Goal: Task Accomplishment & Management: Complete application form

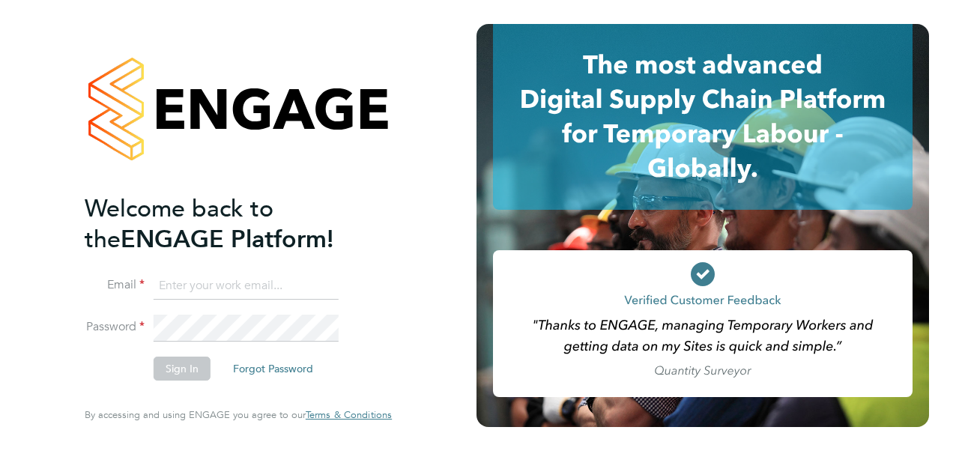
click at [208, 292] on input at bounding box center [246, 286] width 185 height 27
click at [231, 293] on input at bounding box center [246, 286] width 185 height 27
type input "Katie.Macpherson@hays.com"
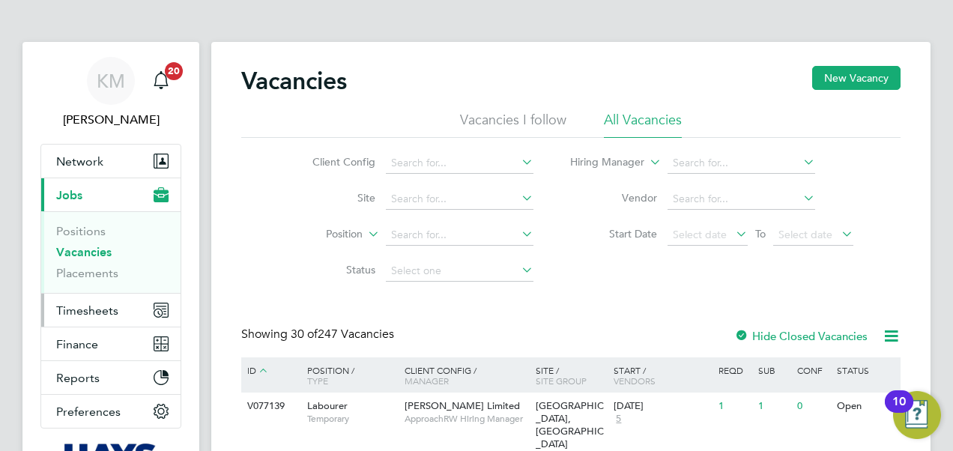
click at [87, 306] on span "Timesheets" at bounding box center [87, 310] width 62 height 14
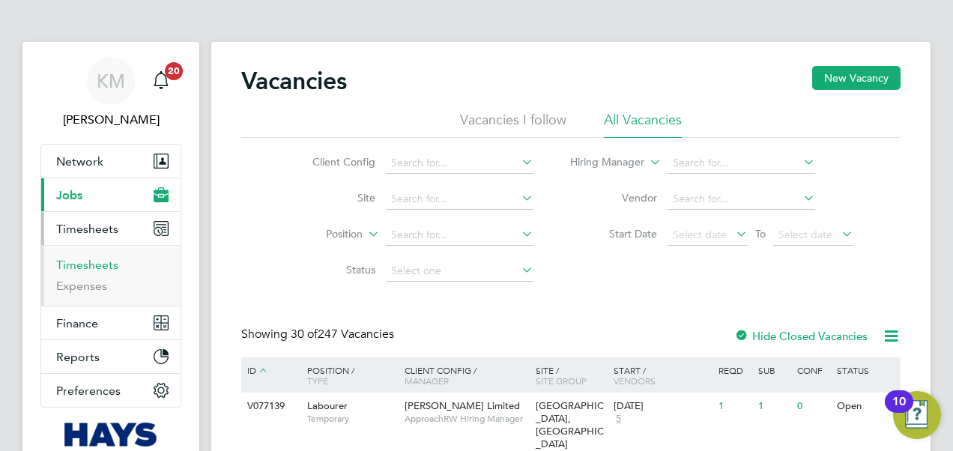
click at [76, 264] on link "Timesheets" at bounding box center [87, 265] width 62 height 14
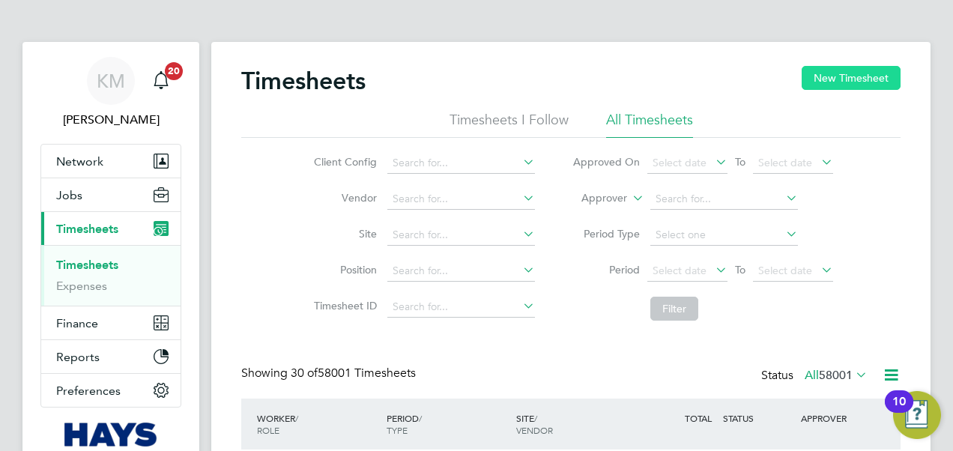
click at [873, 72] on button "New Timesheet" at bounding box center [850, 78] width 99 height 24
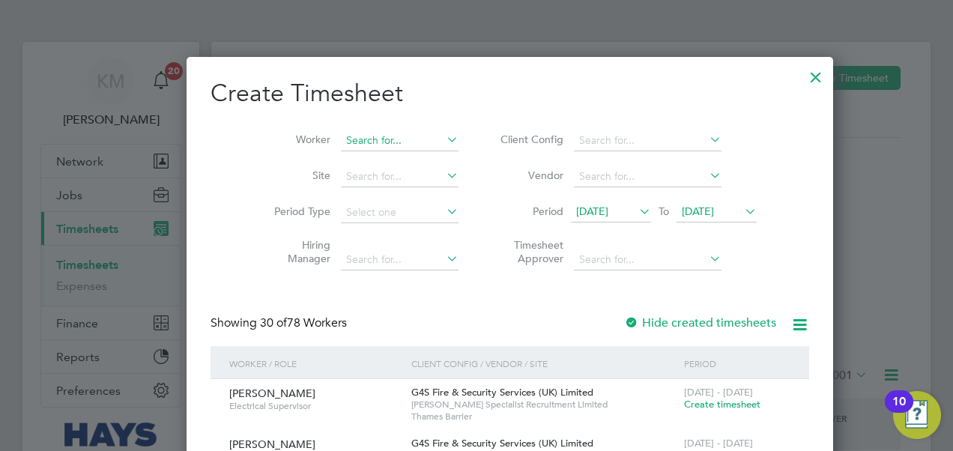
click at [341, 136] on input at bounding box center [400, 140] width 118 height 21
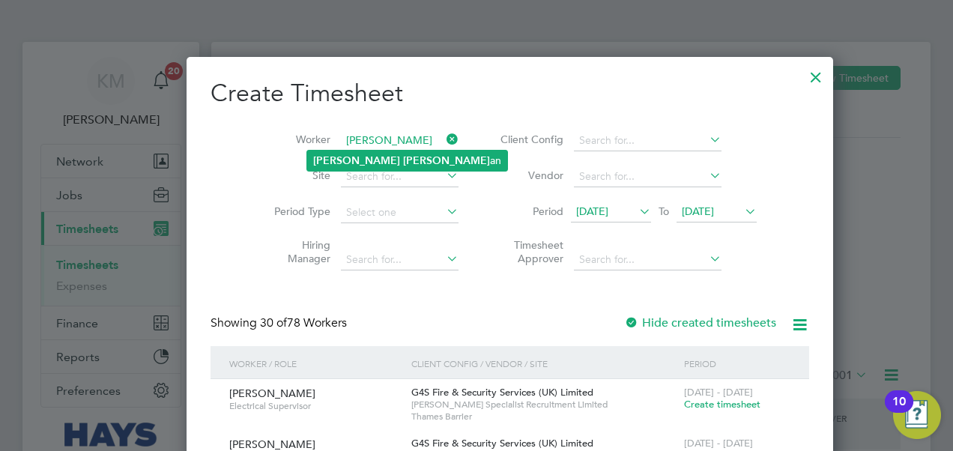
click at [341, 162] on b "[PERSON_NAME]" at bounding box center [356, 160] width 87 height 13
type input "[PERSON_NAME]"
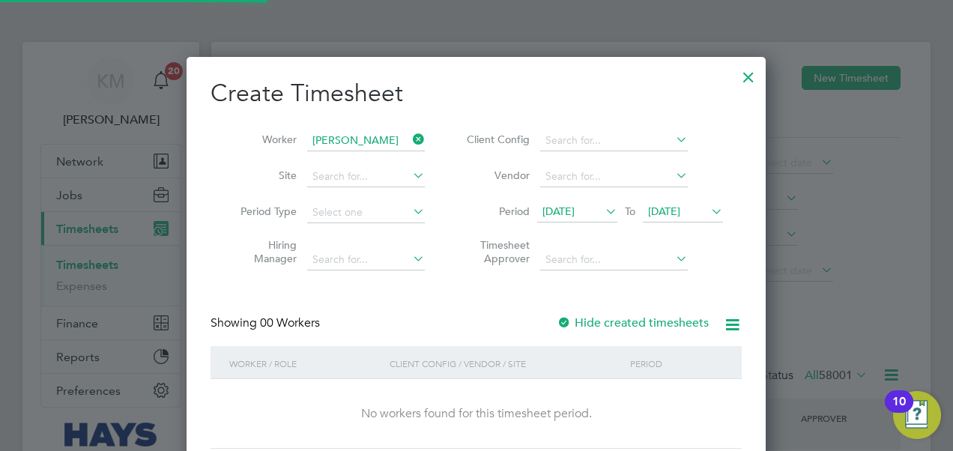
click at [680, 207] on span "[DATE]" at bounding box center [664, 210] width 32 height 13
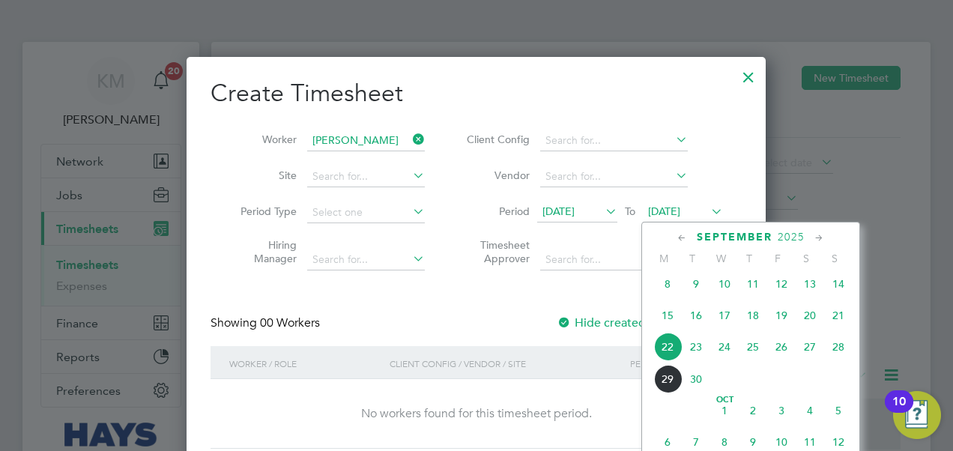
click at [786, 357] on span "26" at bounding box center [781, 346] width 28 height 28
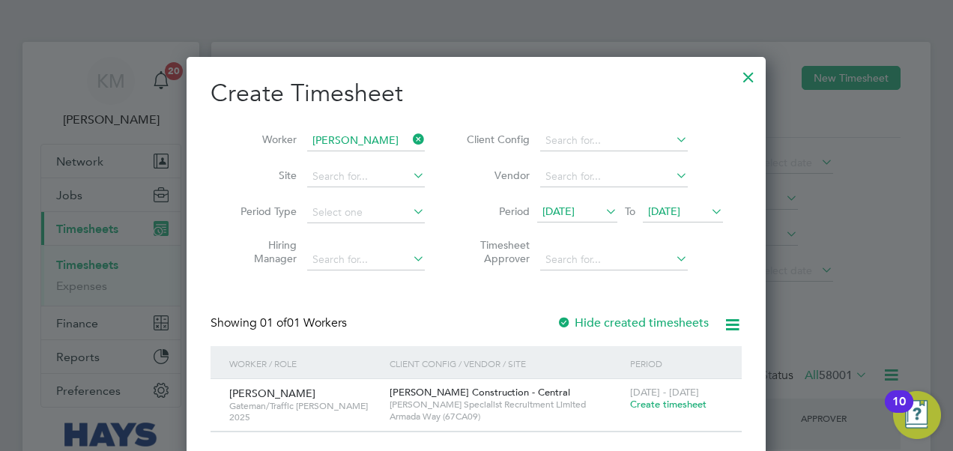
click at [678, 404] on span "Create timesheet" at bounding box center [668, 404] width 76 height 13
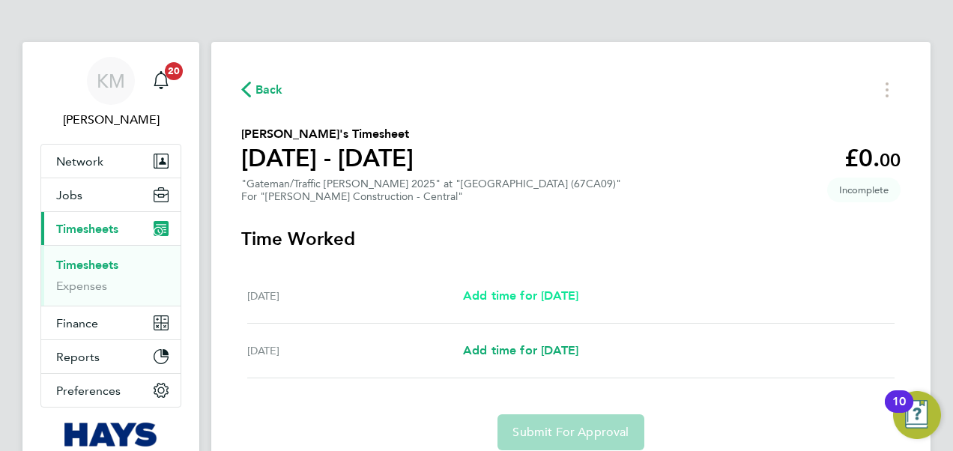
click at [539, 297] on span "Add time for [DATE]" at bounding box center [520, 295] width 115 height 14
select select "30"
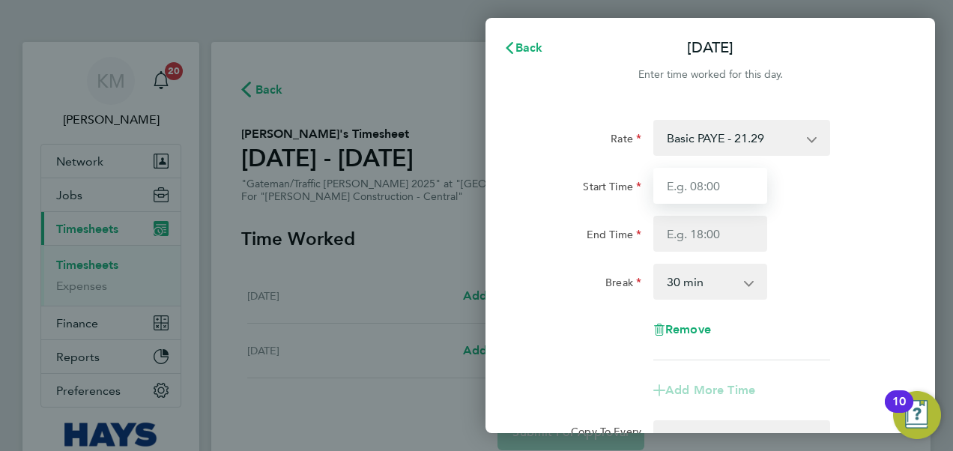
click at [739, 184] on input "Start Time" at bounding box center [710, 186] width 114 height 36
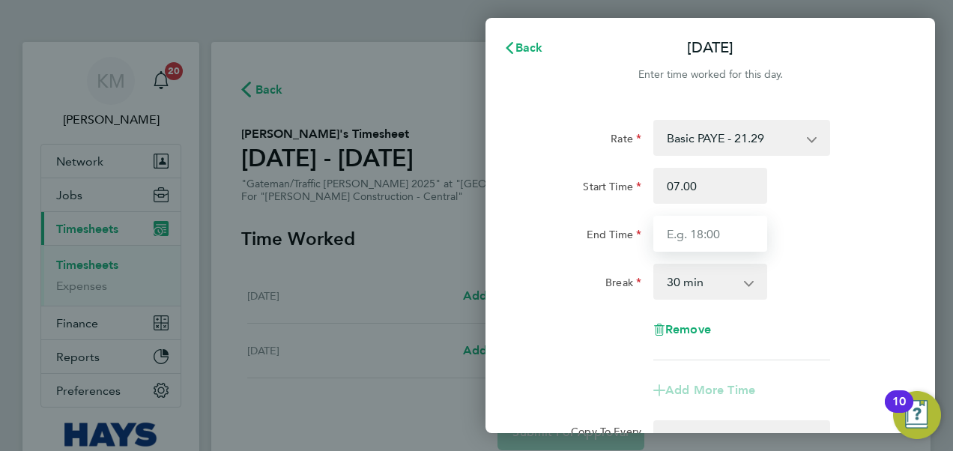
type input "07:00"
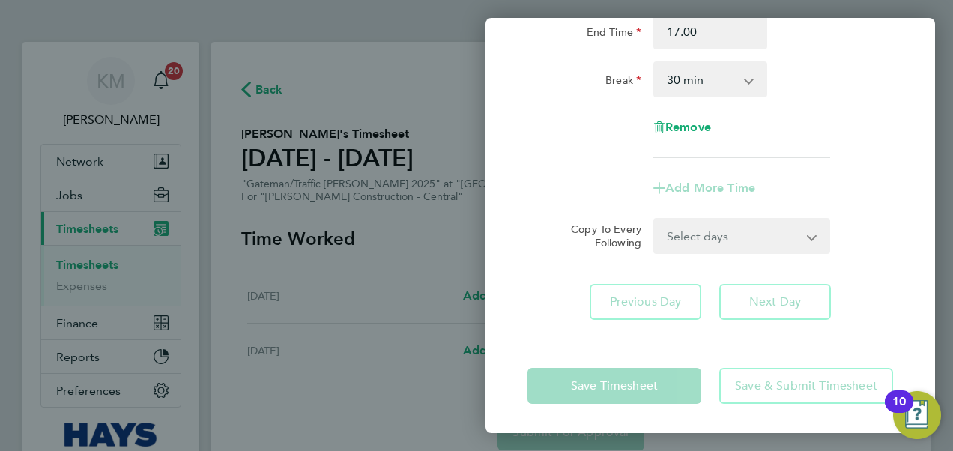
type input "17:00"
click at [674, 97] on div "Rate Basic PAYE - 21.29 Overtime - 30.63 Start Time 07:00 End Time 17:00 Break …" at bounding box center [709, 38] width 365 height 240
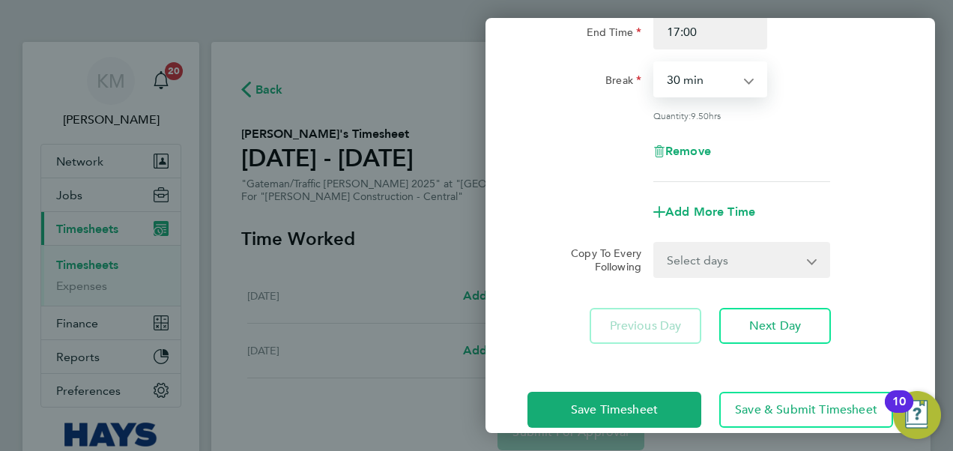
click at [693, 79] on select "0 min 15 min 30 min 45 min 60 min 75 min 90 min" at bounding box center [701, 79] width 93 height 33
click at [655, 63] on select "0 min 15 min 30 min 45 min 60 min 75 min 90 min" at bounding box center [701, 79] width 93 height 33
click at [780, 326] on span "Next Day" at bounding box center [775, 325] width 52 height 15
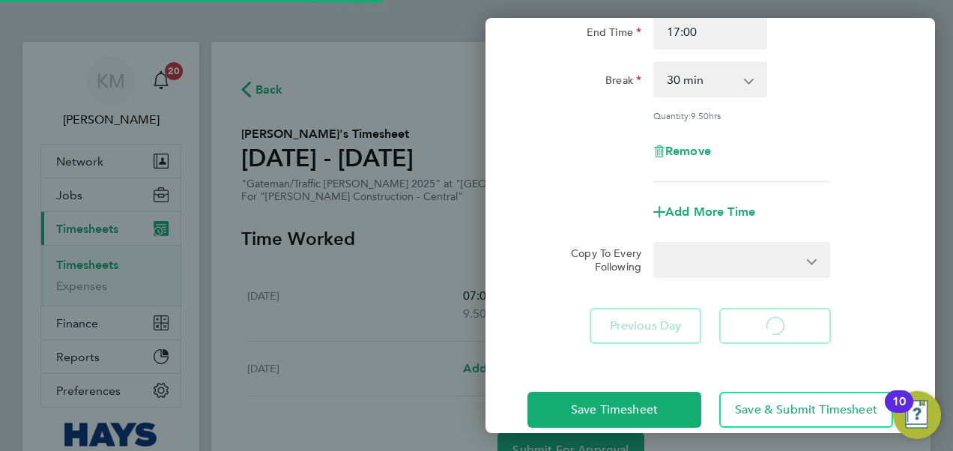
select select "30"
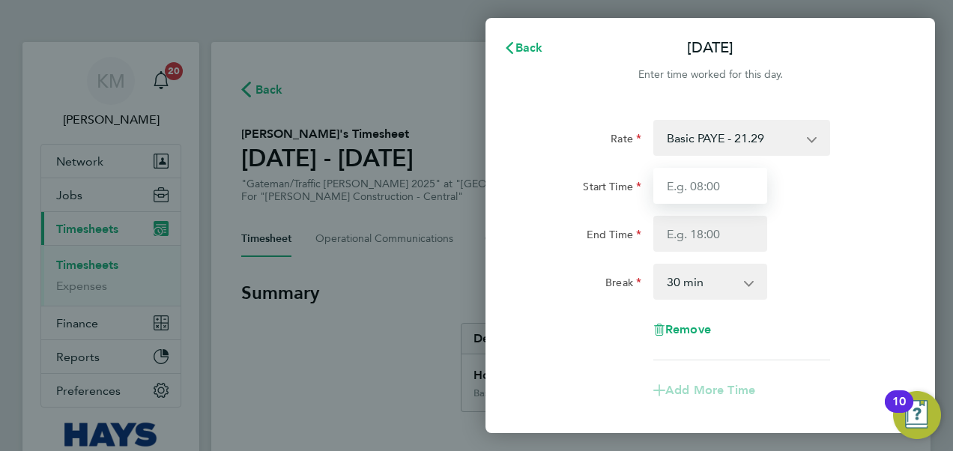
click at [681, 189] on input "Start Time" at bounding box center [710, 186] width 114 height 36
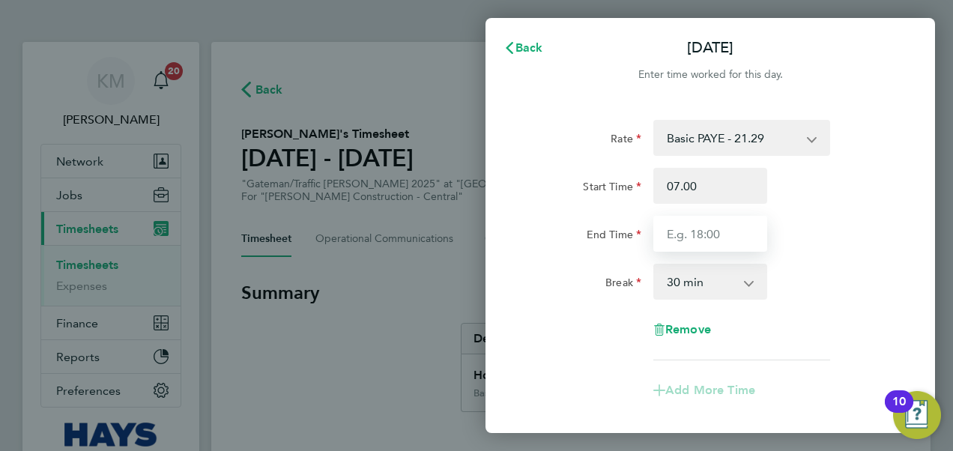
type input "07:00"
type input "16:00"
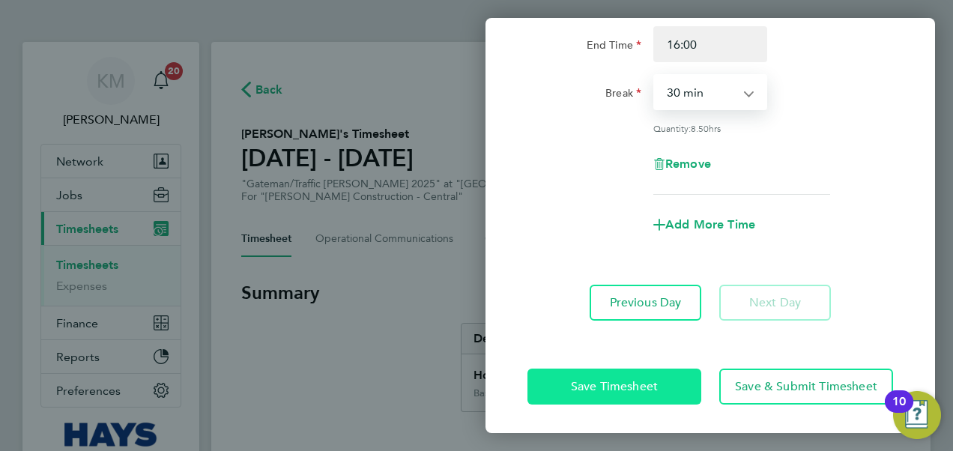
click at [608, 386] on span "Save Timesheet" at bounding box center [614, 386] width 87 height 15
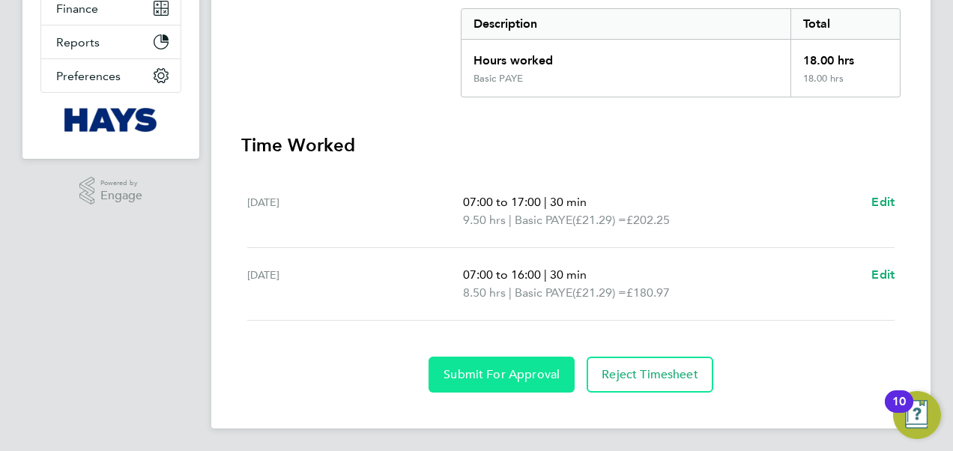
click at [477, 377] on span "Submit For Approval" at bounding box center [501, 374] width 116 height 15
